Goal: Task Accomplishment & Management: Manage account settings

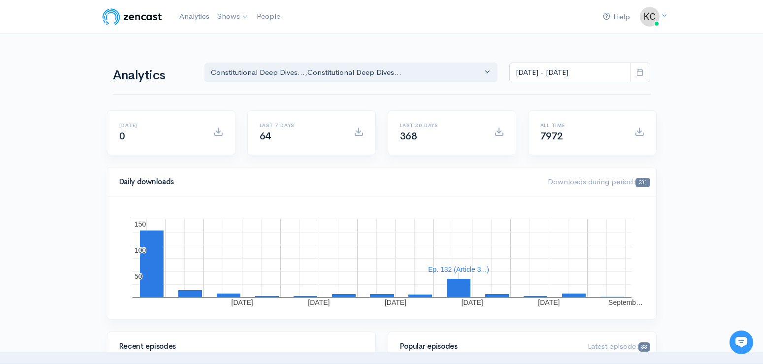
click at [651, 18] on img at bounding box center [650, 17] width 20 height 20
click at [614, 44] on link "Your profile" at bounding box center [615, 39] width 93 height 17
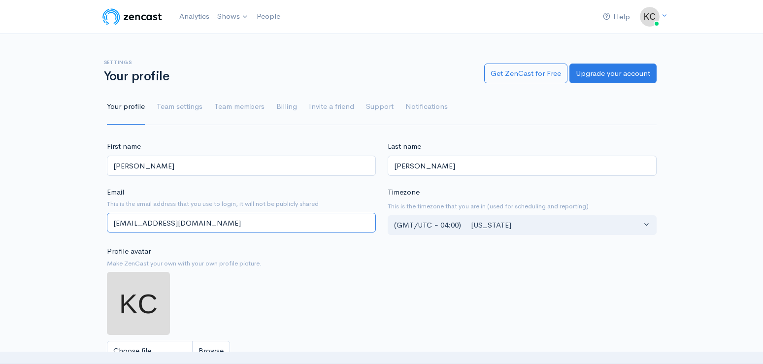
click at [231, 226] on input "kcarpenter@buchanandisability.com" at bounding box center [241, 223] width 269 height 20
click at [146, 226] on input "kcarpenter@buchanandisability.com" at bounding box center [241, 223] width 269 height 20
click at [146, 224] on input "kcarpenter@buchanandisability.com" at bounding box center [241, 223] width 269 height 20
drag, startPoint x: 150, startPoint y: 225, endPoint x: 105, endPoint y: 215, distance: 46.4
click at [107, 218] on input "kcarpenter@buchanandisability.com" at bounding box center [241, 223] width 269 height 20
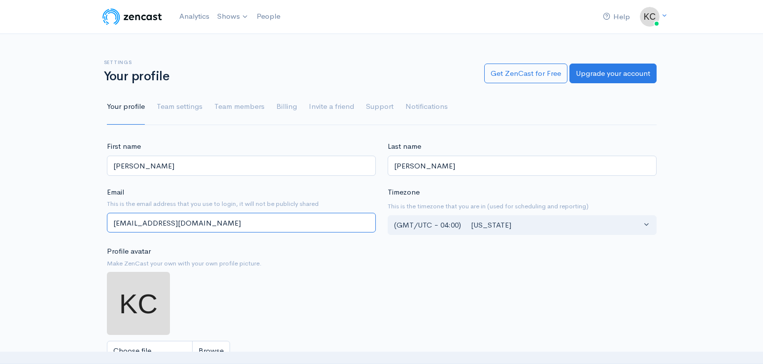
type input "[EMAIL_ADDRESS][DOMAIN_NAME]"
drag, startPoint x: 157, startPoint y: 162, endPoint x: 153, endPoint y: 171, distance: 10.4
click at [157, 163] on input "Katherine" at bounding box center [241, 166] width 269 height 20
drag, startPoint x: 153, startPoint y: 171, endPoint x: 65, endPoint y: 151, distance: 91.1
click at [107, 156] on input "Katherine" at bounding box center [241, 166] width 269 height 20
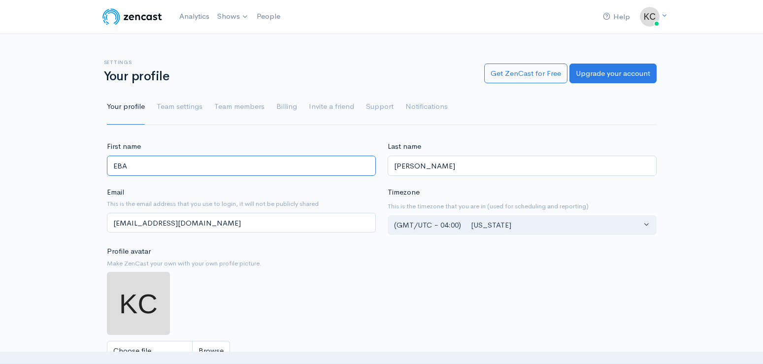
type input "EBA"
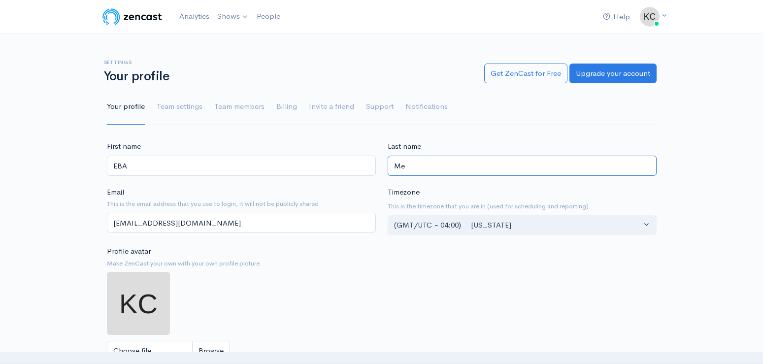
type input "M"
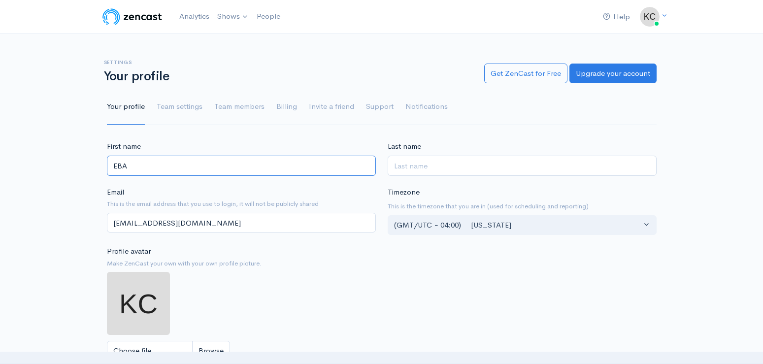
drag, startPoint x: 137, startPoint y: 167, endPoint x: 69, endPoint y: 157, distance: 69.3
click at [107, 157] on input "EBA" at bounding box center [241, 166] width 269 height 20
drag, startPoint x: 127, startPoint y: 165, endPoint x: 49, endPoint y: 149, distance: 79.4
click at [107, 156] on input "ERic" at bounding box center [241, 166] width 269 height 20
type input "Eric"
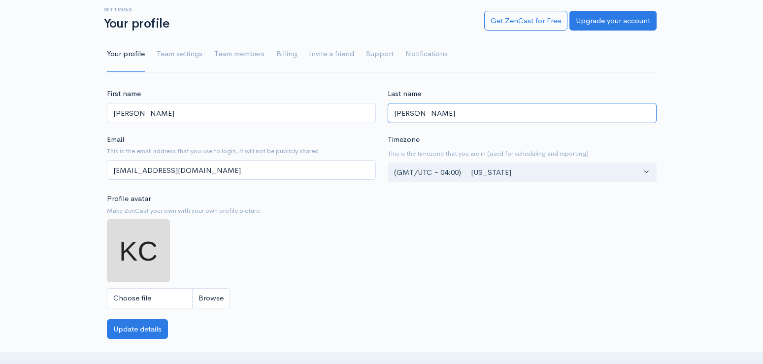
scroll to position [101, 0]
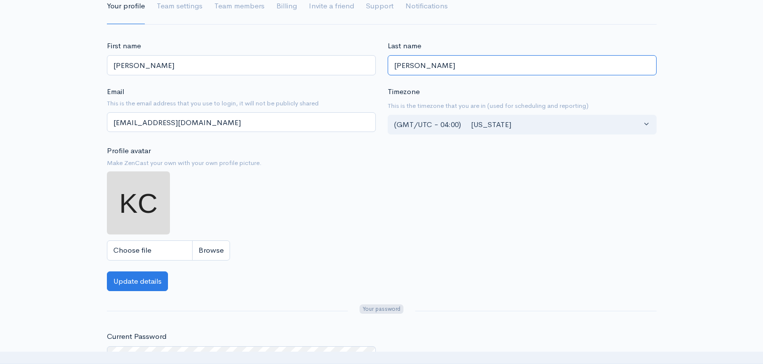
type input "Buchanan"
click at [206, 249] on input "Choose file" at bounding box center [168, 250] width 123 height 20
type input "C:\fakepath\EBA_Logo_Overlap_Tagline_Color (1).jpg"
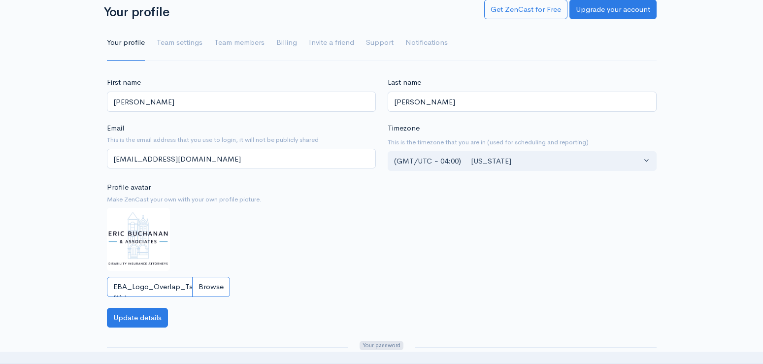
scroll to position [201, 0]
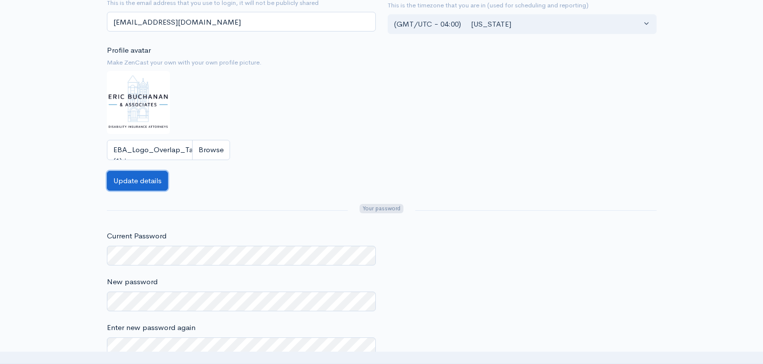
click at [146, 181] on button "Update details" at bounding box center [137, 181] width 61 height 20
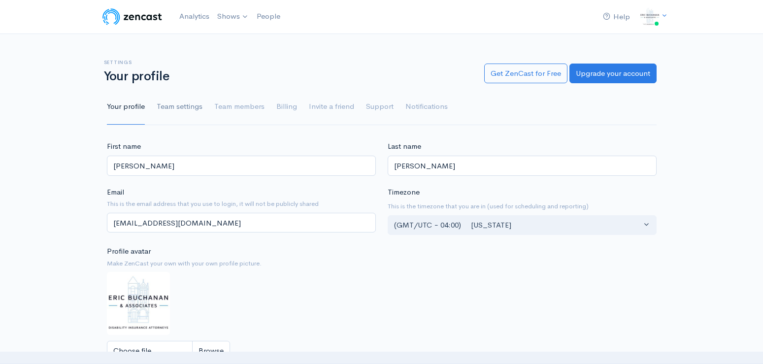
click at [177, 101] on link "Team settings" at bounding box center [180, 106] width 46 height 35
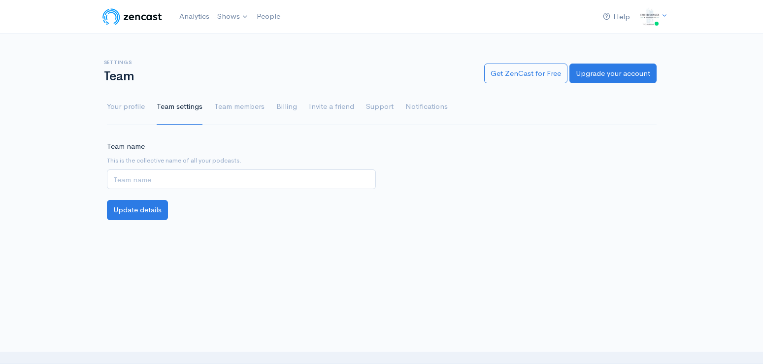
click at [177, 108] on link "Team settings" at bounding box center [180, 106] width 46 height 35
click at [230, 103] on link "Team members" at bounding box center [239, 106] width 50 height 35
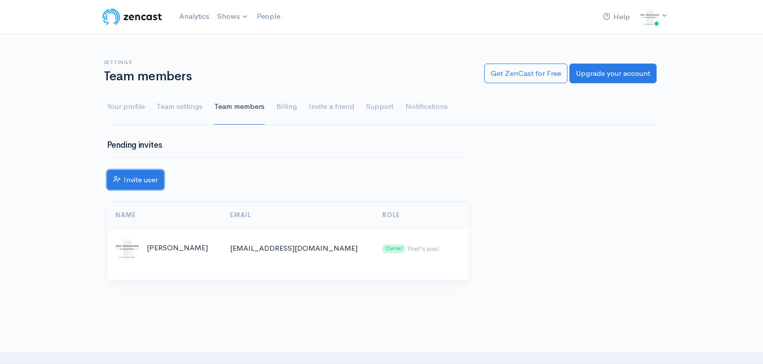
click at [143, 180] on link "Invite user" at bounding box center [135, 180] width 57 height 20
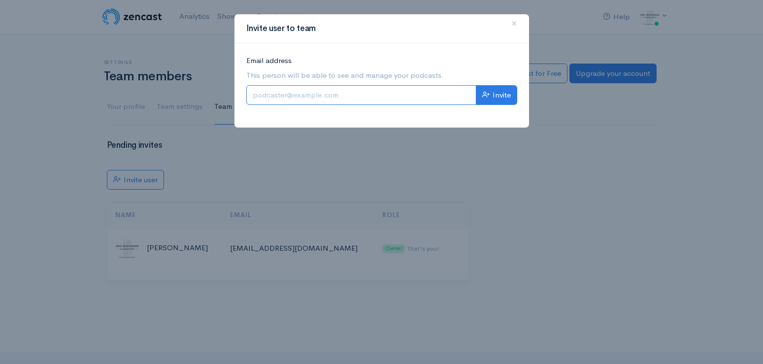
click at [369, 99] on input "Email address" at bounding box center [361, 95] width 230 height 20
type input "t"
click at [596, 157] on div "Invite user to team × Email address This person will be able to see and manage …" at bounding box center [381, 182] width 763 height 364
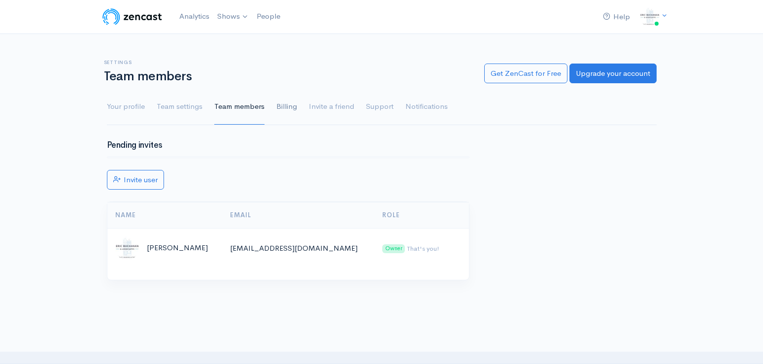
click at [284, 106] on link "Billing" at bounding box center [286, 106] width 21 height 35
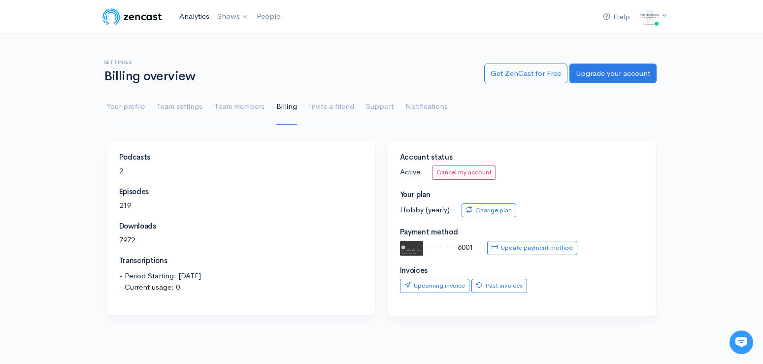
click at [192, 14] on link "Analytics" at bounding box center [194, 16] width 38 height 21
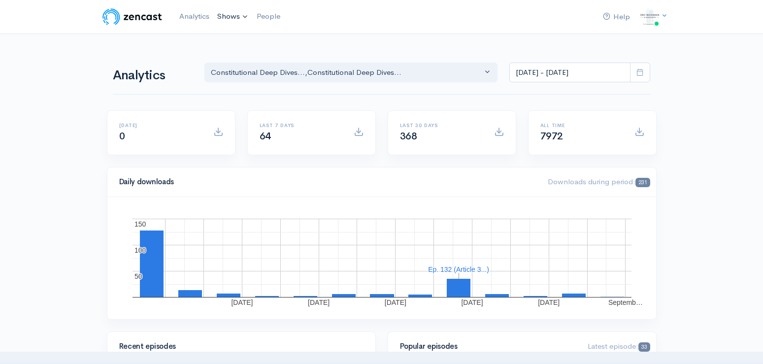
click at [229, 18] on link "Shows" at bounding box center [232, 17] width 39 height 22
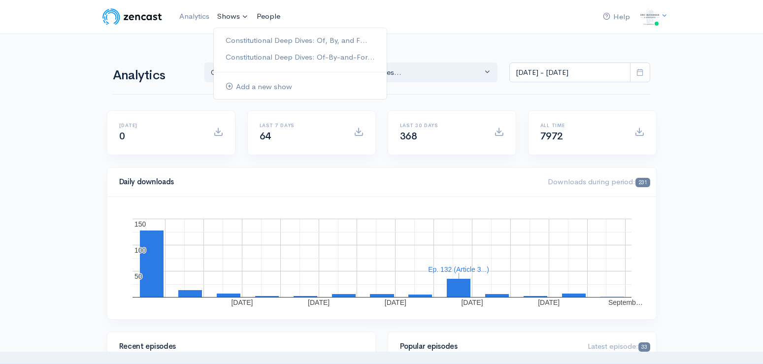
click at [268, 18] on link "People" at bounding box center [269, 16] width 32 height 21
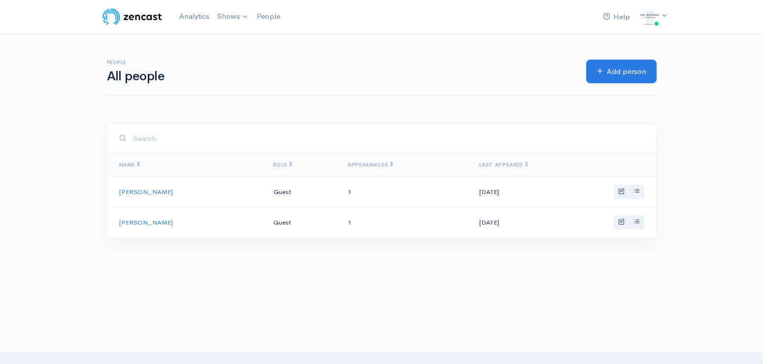
click at [751, 86] on div "Help Notifications View all Your profile Team settings Default team Current Log…" at bounding box center [381, 125] width 763 height 250
click at [652, 13] on img at bounding box center [650, 17] width 20 height 20
click at [607, 54] on link "Team settings" at bounding box center [615, 56] width 93 height 17
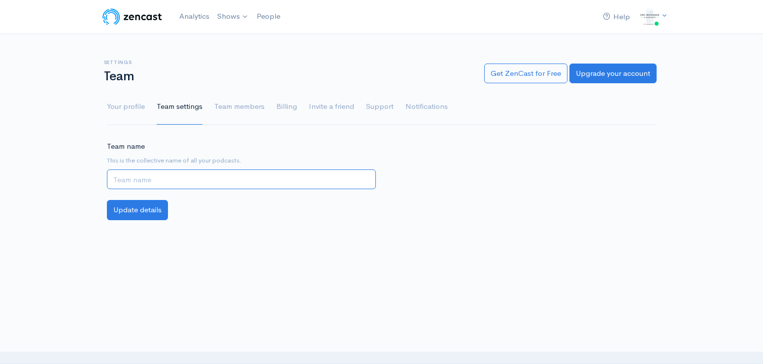
click at [177, 187] on input "Team name" at bounding box center [241, 180] width 269 height 20
click at [223, 110] on link "Team members" at bounding box center [239, 106] width 50 height 35
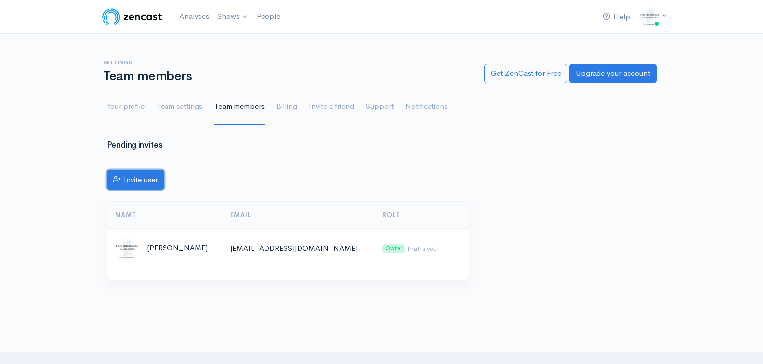
click at [156, 179] on link "Invite user" at bounding box center [135, 180] width 57 height 20
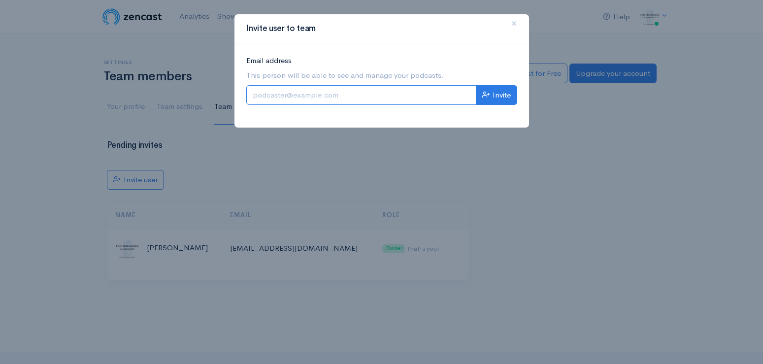
click at [299, 101] on input "Email address" at bounding box center [361, 95] width 230 height 20
type input "mhaynes@buchanandisability.com"
click at [489, 97] on icon "submit" at bounding box center [485, 94] width 7 height 7
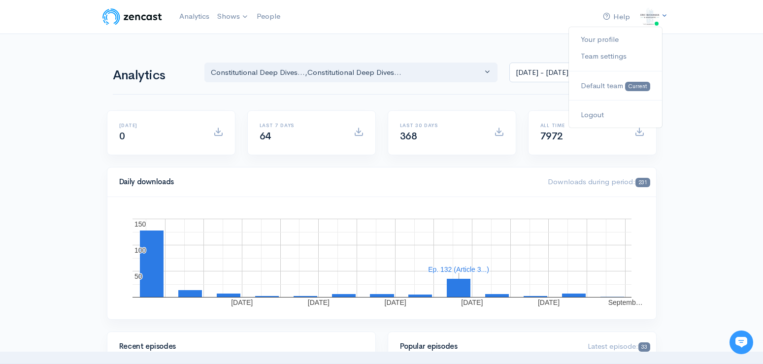
click at [666, 14] on icon at bounding box center [664, 15] width 6 height 6
click at [609, 38] on link "Your profile" at bounding box center [615, 39] width 93 height 17
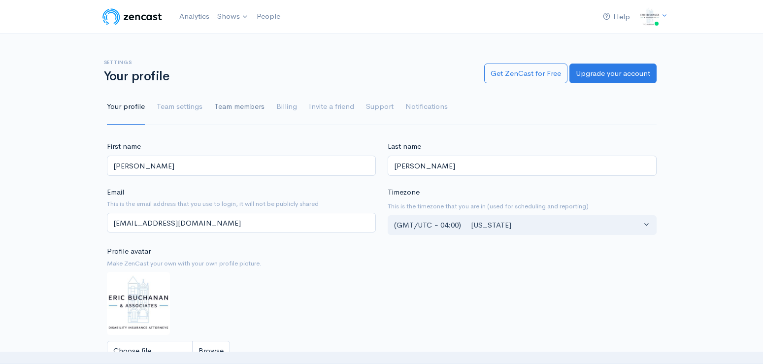
click at [230, 111] on link "Team members" at bounding box center [239, 106] width 50 height 35
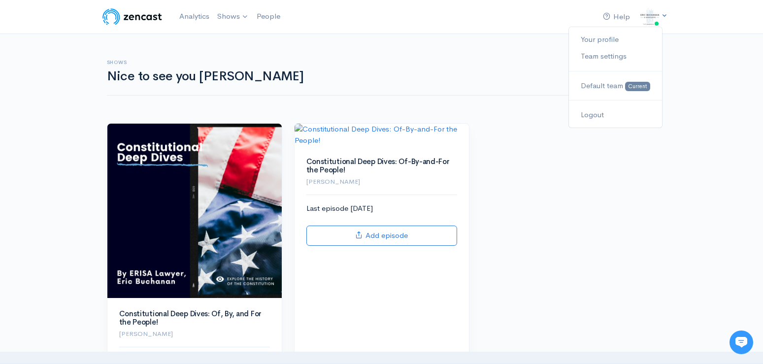
click at [668, 16] on icon at bounding box center [664, 15] width 6 height 6
click at [618, 58] on link "Team settings" at bounding box center [615, 56] width 93 height 17
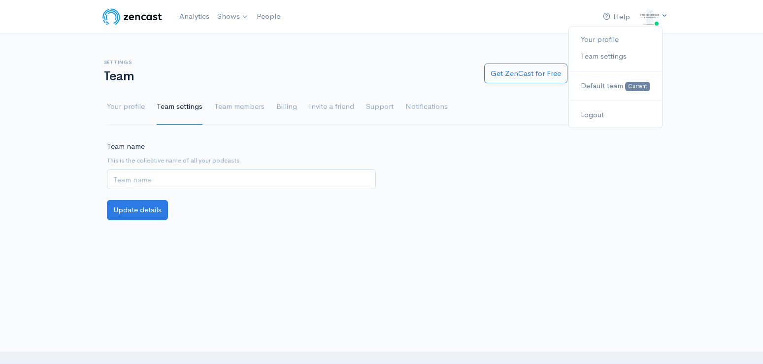
click at [661, 19] on span at bounding box center [664, 16] width 6 height 8
click at [623, 40] on link "Your profile" at bounding box center [615, 39] width 93 height 17
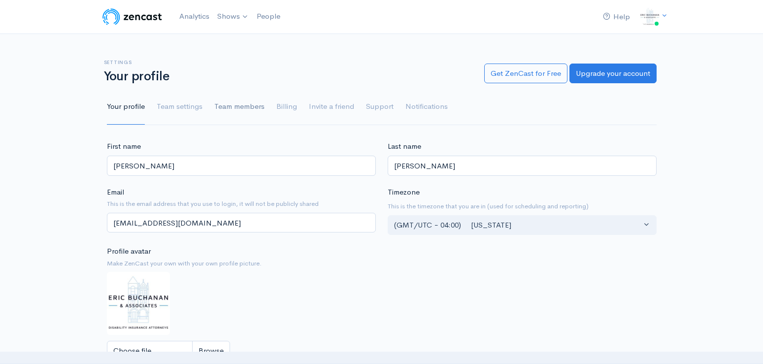
click at [235, 111] on link "Team members" at bounding box center [239, 106] width 50 height 35
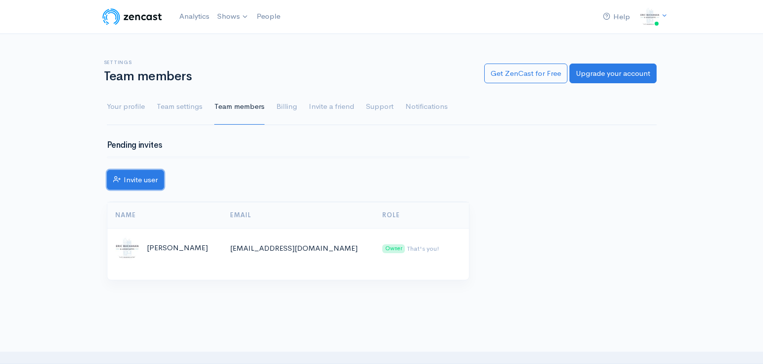
click at [137, 176] on link "Invite user" at bounding box center [135, 180] width 57 height 20
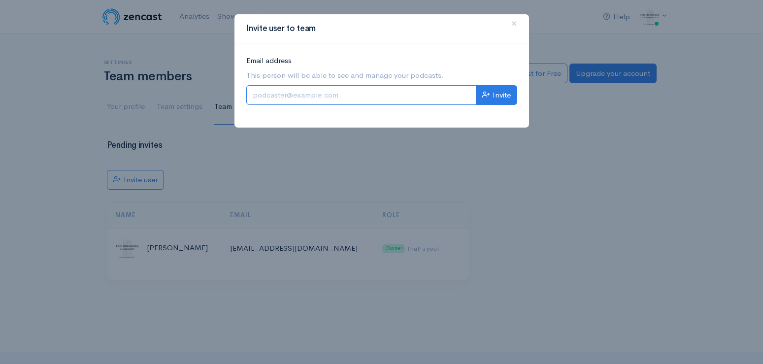
click at [359, 101] on input "Email address" at bounding box center [361, 95] width 230 height 20
type input "[EMAIL_ADDRESS][DOMAIN_NAME]"
click at [497, 97] on button "Invite" at bounding box center [496, 95] width 41 height 20
